Goal: Check status: Check status

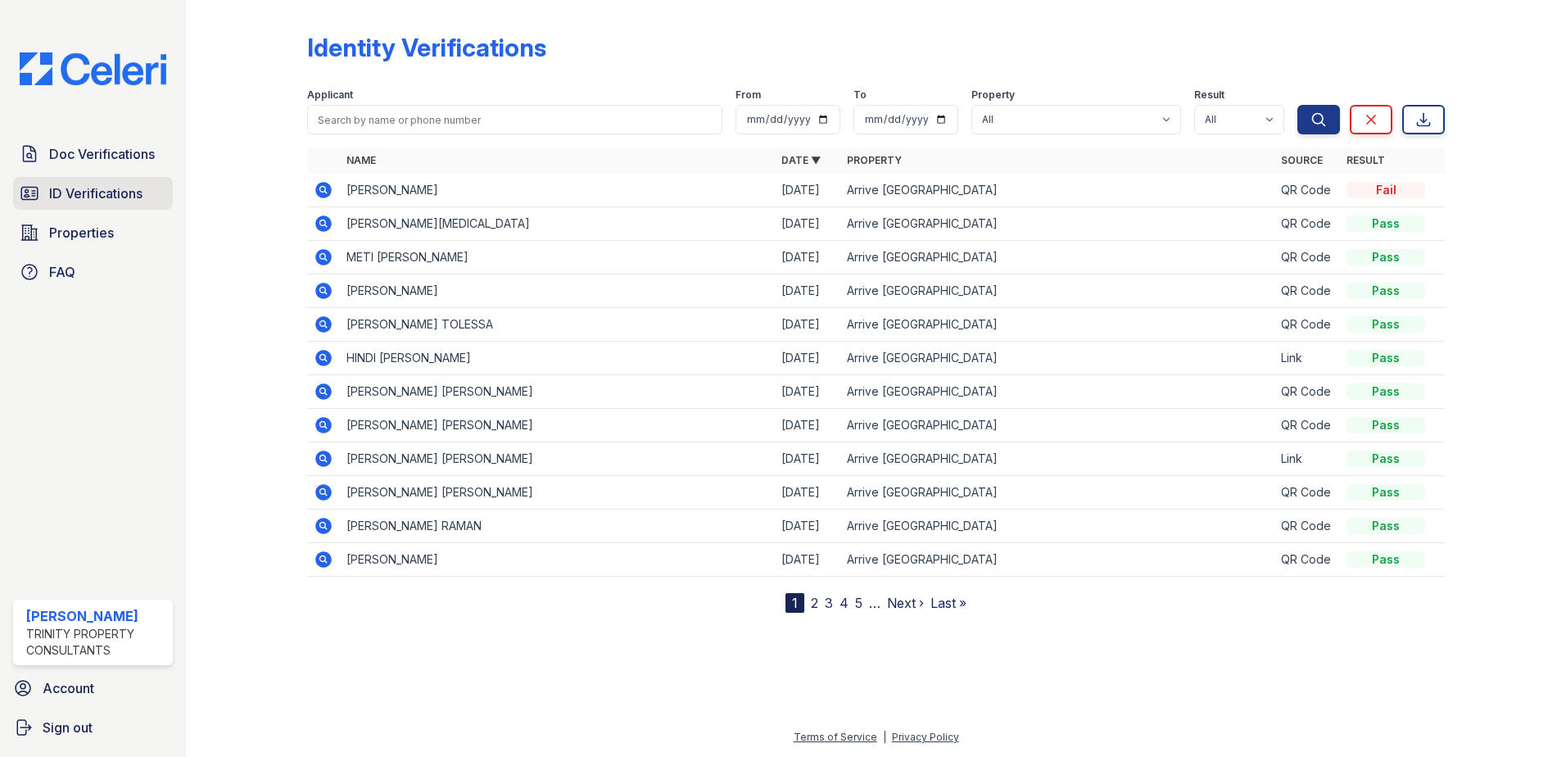
click at [94, 197] on span "ID Verifications" at bounding box center [95, 193] width 93 height 20
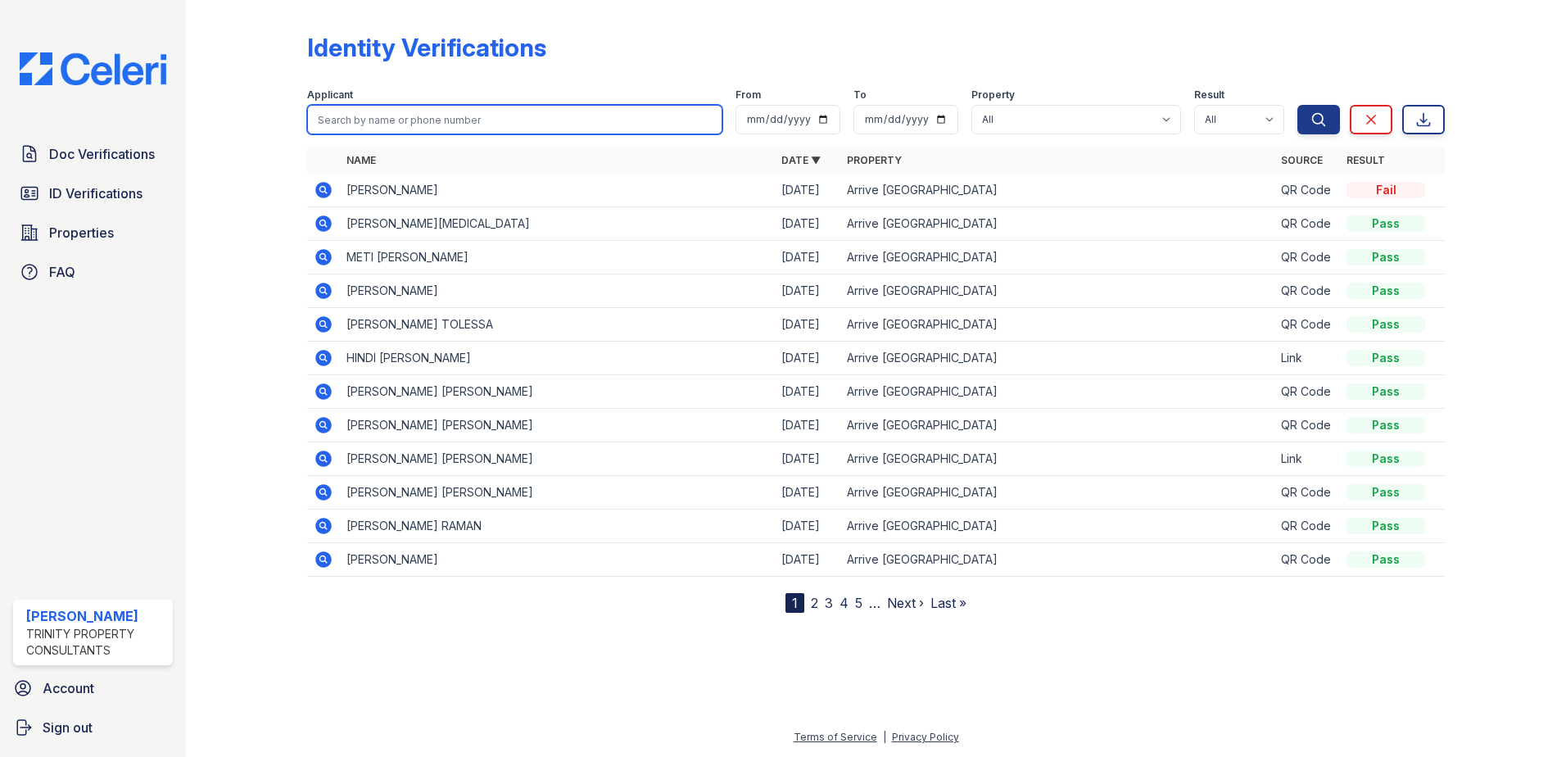
click at [449, 113] on input "search" at bounding box center [514, 119] width 415 height 29
type input "jhonny"
click at [1297, 105] on button "Search" at bounding box center [1318, 119] width 43 height 29
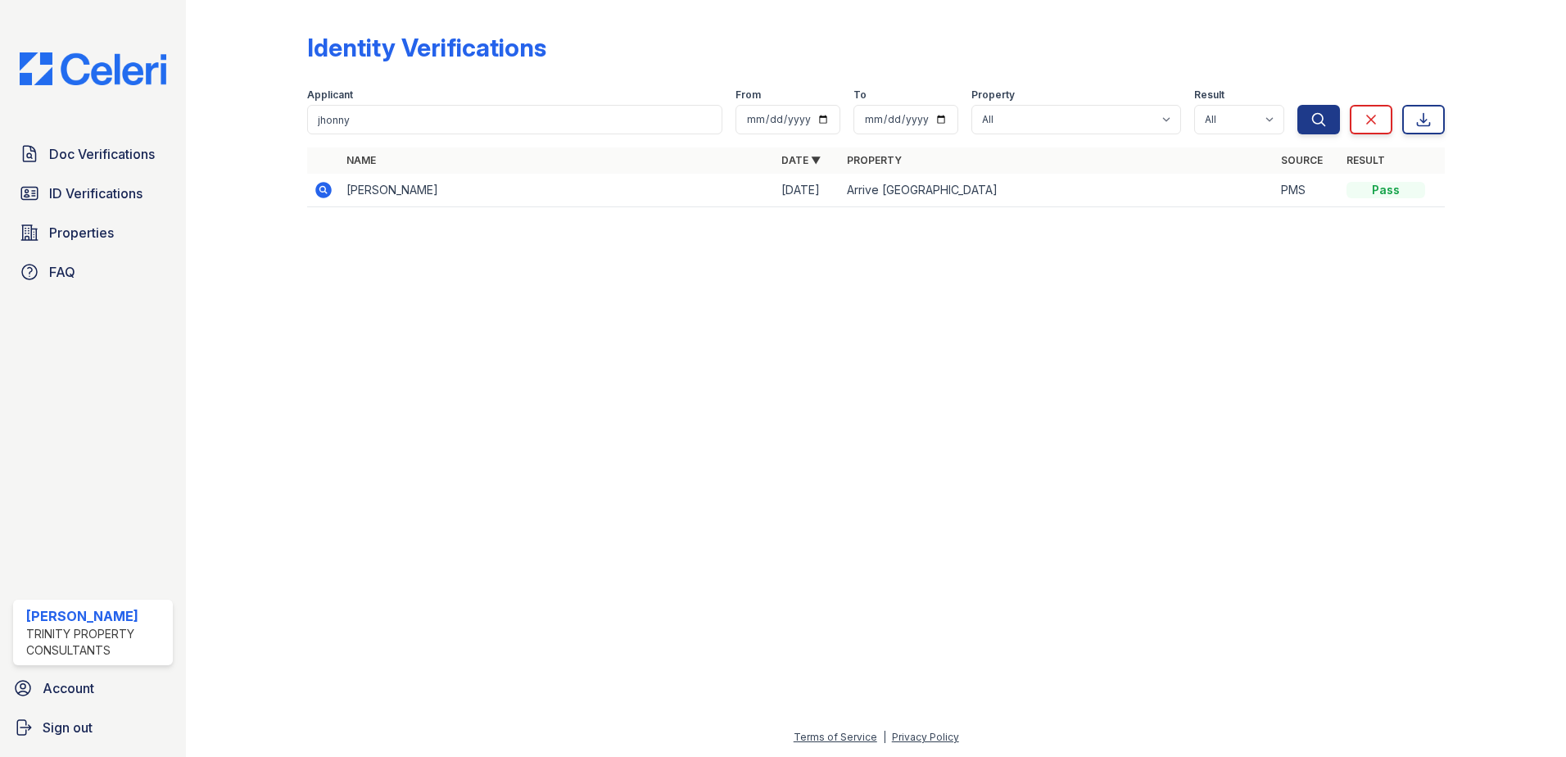
click at [322, 197] on icon at bounding box center [323, 190] width 16 height 16
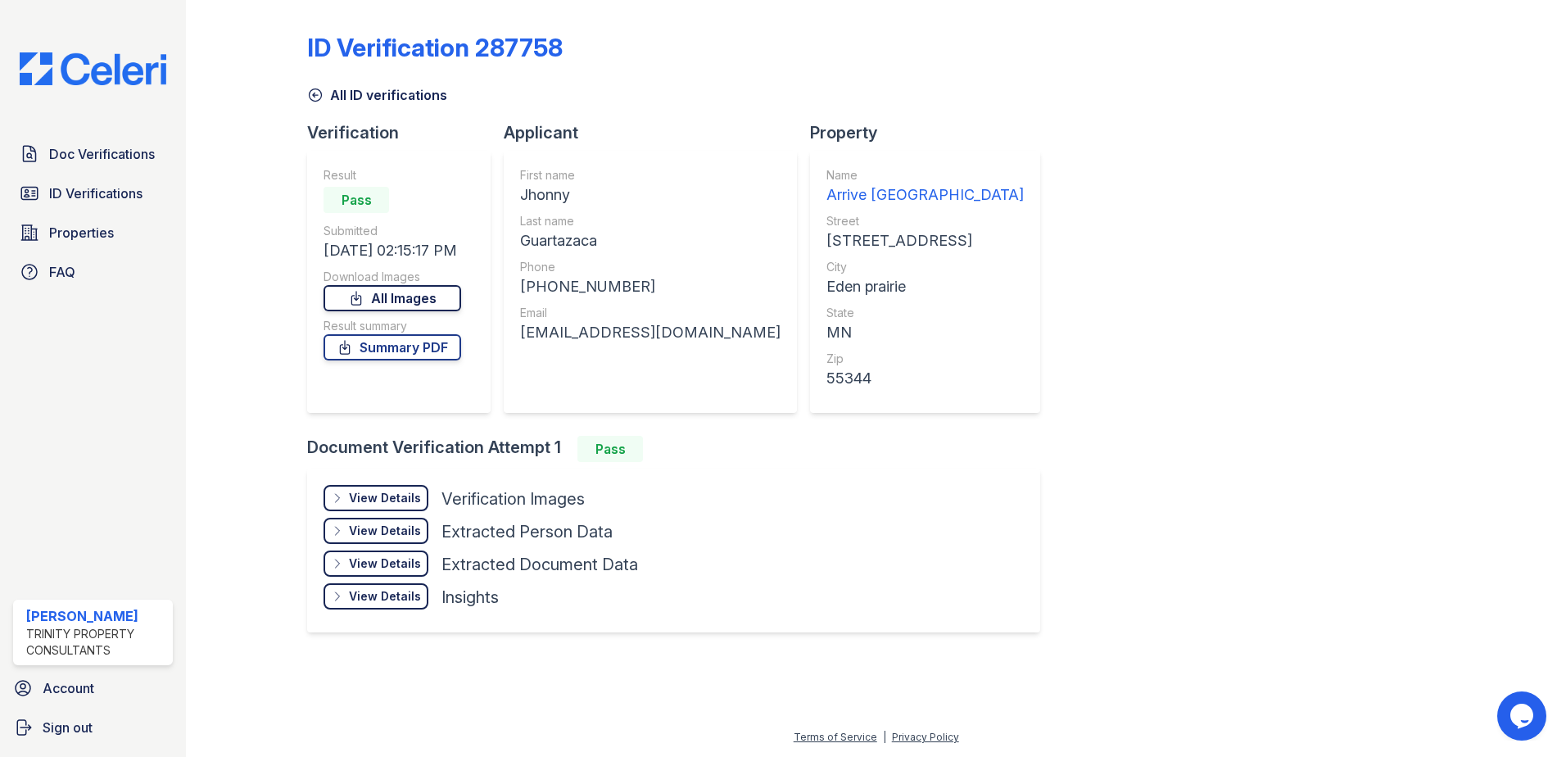
click at [419, 302] on link "All Images" at bounding box center [393, 298] width 138 height 26
